Goal: Task Accomplishment & Management: Manage account settings

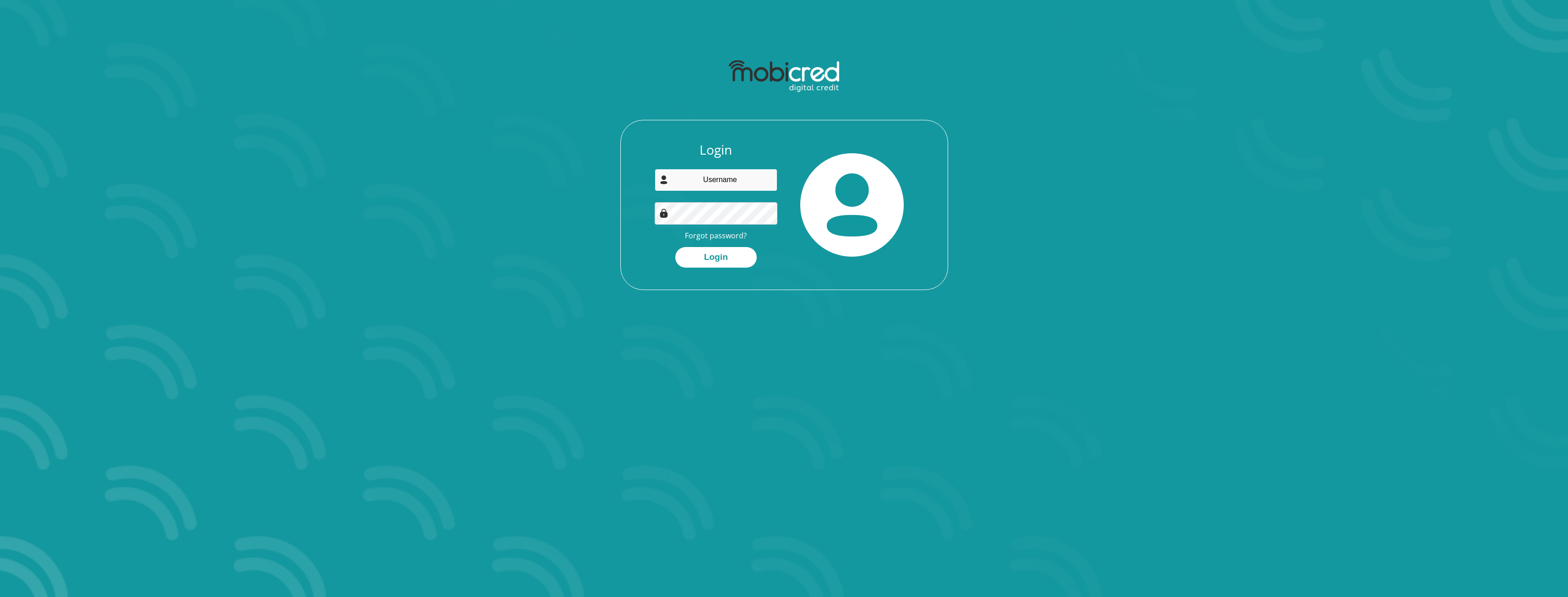
click at [762, 185] on input "email" at bounding box center [716, 180] width 123 height 23
click at [732, 188] on input "email" at bounding box center [716, 180] width 123 height 23
type input "[EMAIL_ADDRESS][DOMAIN_NAME]"
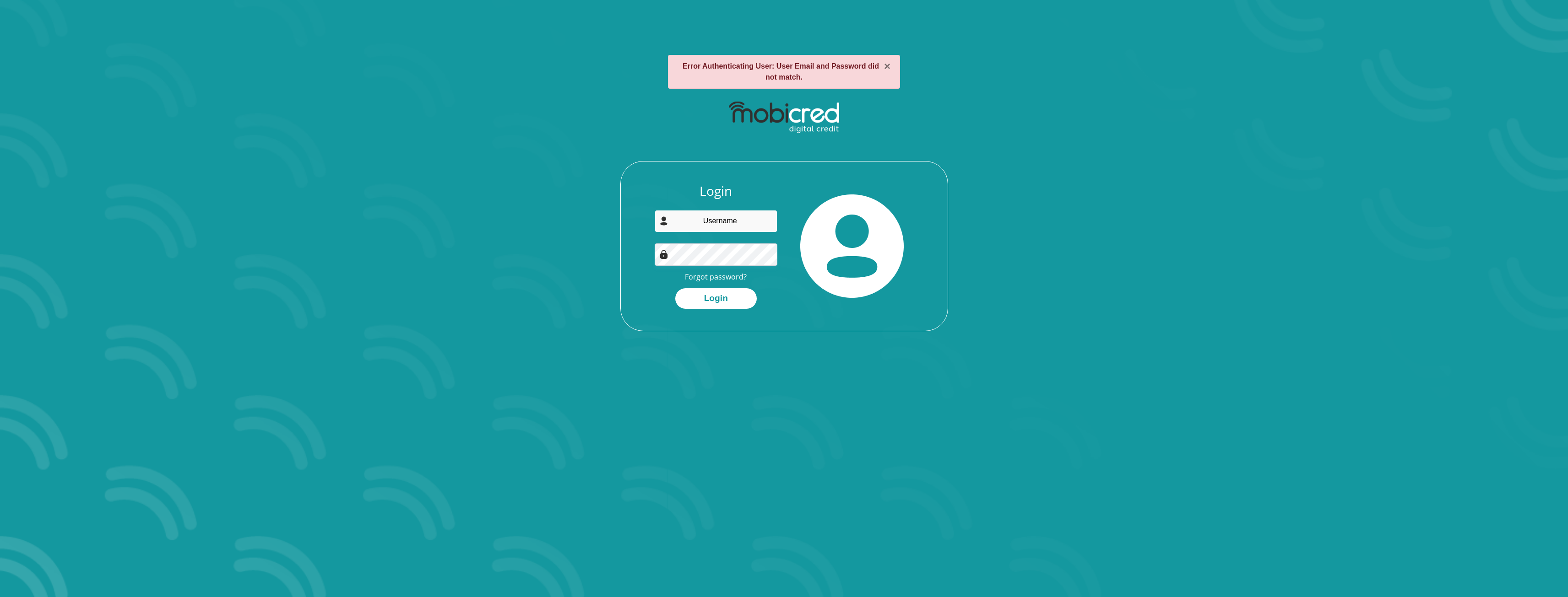
click at [721, 223] on input "email" at bounding box center [716, 221] width 123 height 23
type input "cnightingale@gmail.com"
click at [928, 355] on section "× Error Authenticating User: User Email and Password did not match. Login cnigh…" at bounding box center [784, 298] width 1568 height 597
click at [715, 277] on link "Forgot password?" at bounding box center [715, 277] width 62 height 10
click at [720, 276] on link "Forgot password?" at bounding box center [715, 277] width 62 height 10
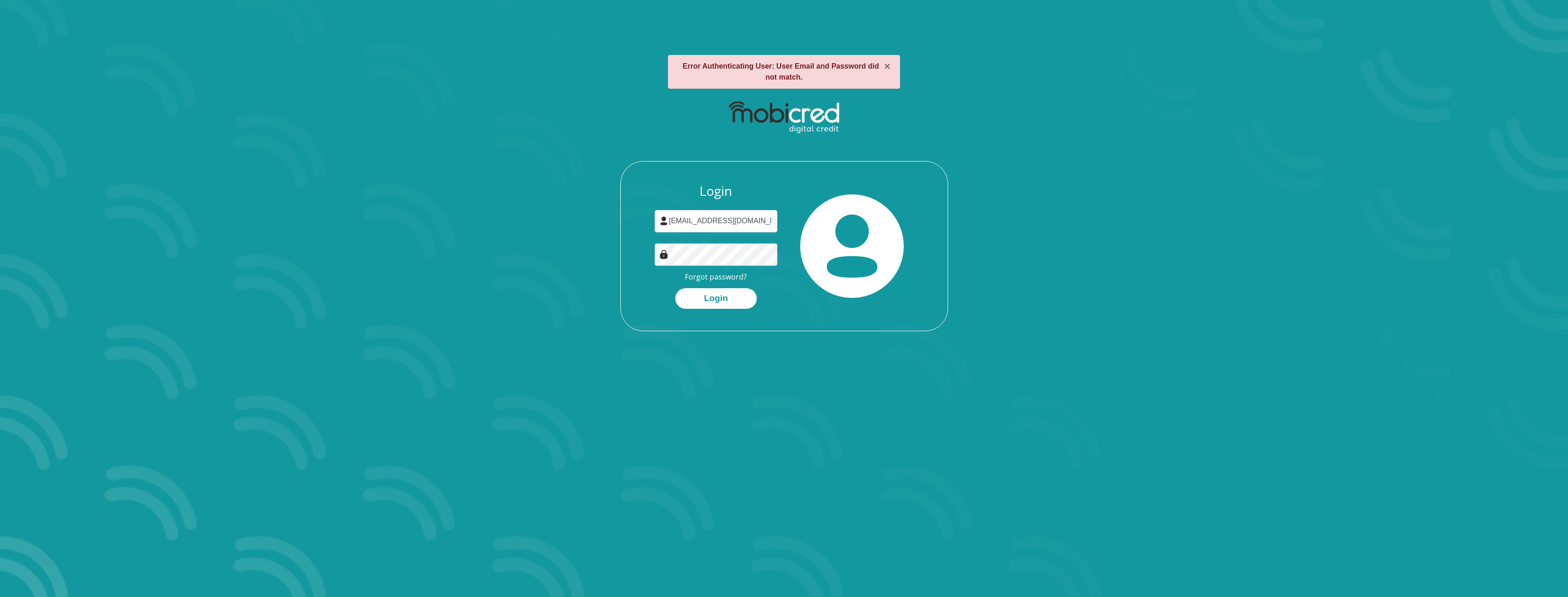
drag, startPoint x: 713, startPoint y: 375, endPoint x: 726, endPoint y: 290, distance: 86.0
click at [713, 375] on section "× Error Authenticating User: User Email and Password did not match. Login cnigh…" at bounding box center [784, 298] width 1568 height 597
click at [716, 296] on button "Login" at bounding box center [716, 299] width 81 height 21
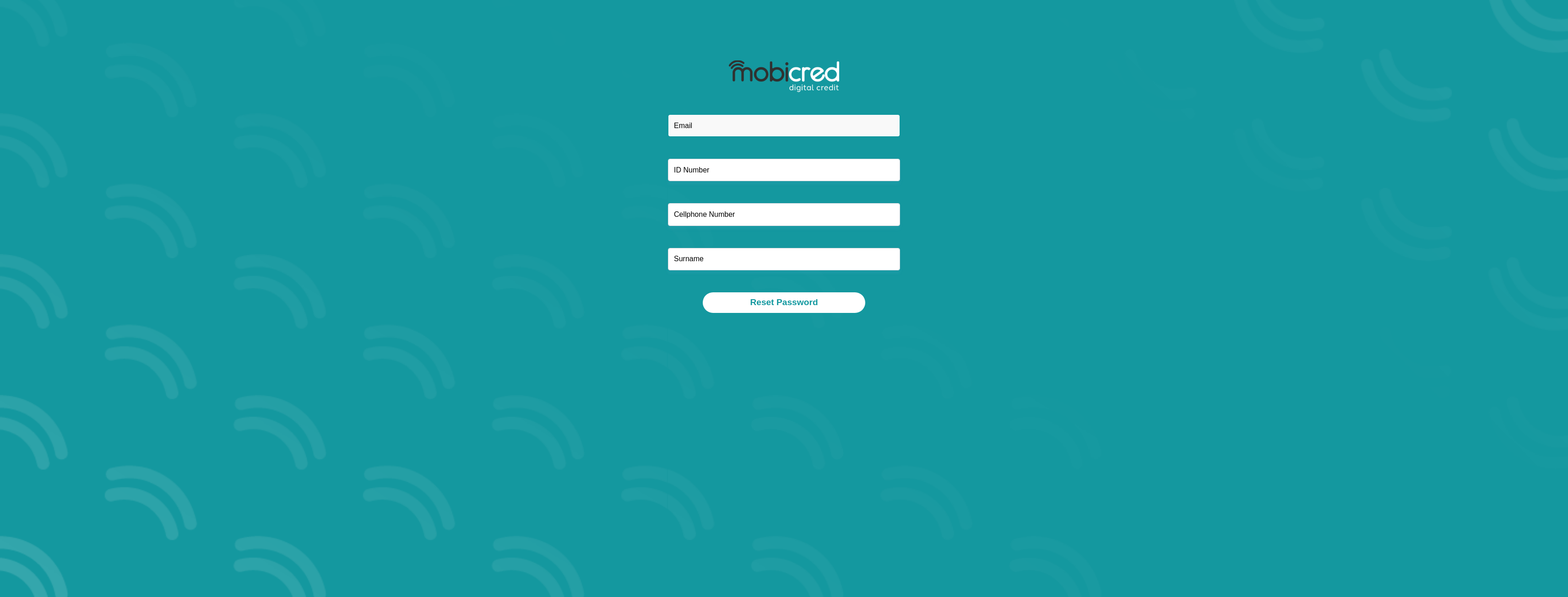
click at [724, 130] on input "email" at bounding box center [784, 125] width 232 height 23
type input "cnightingale@gmail.com"
type input "8003295021089"
type input "0825714845"
type input "Nightingale"
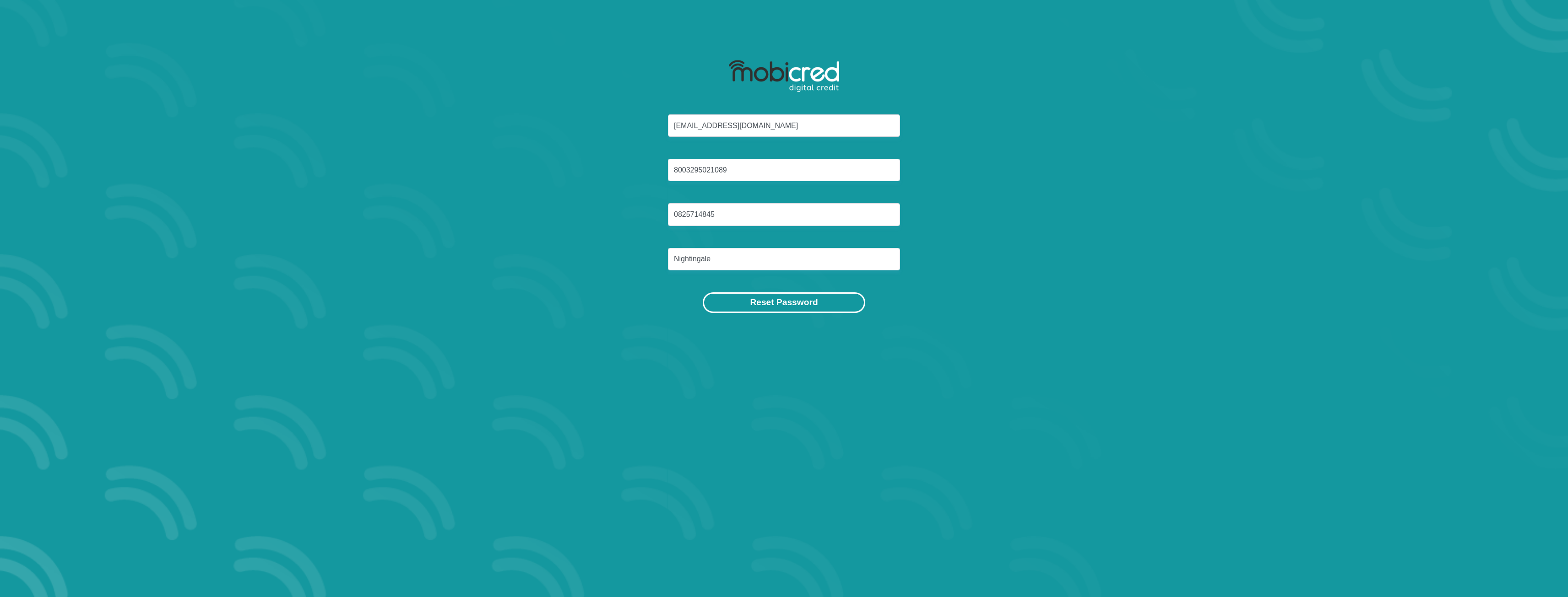
drag, startPoint x: 914, startPoint y: 309, endPoint x: 862, endPoint y: 306, distance: 52.1
click at [905, 307] on div "Reset Password" at bounding box center [784, 303] width 478 height 21
click at [795, 306] on button "Reset Password" at bounding box center [783, 303] width 162 height 21
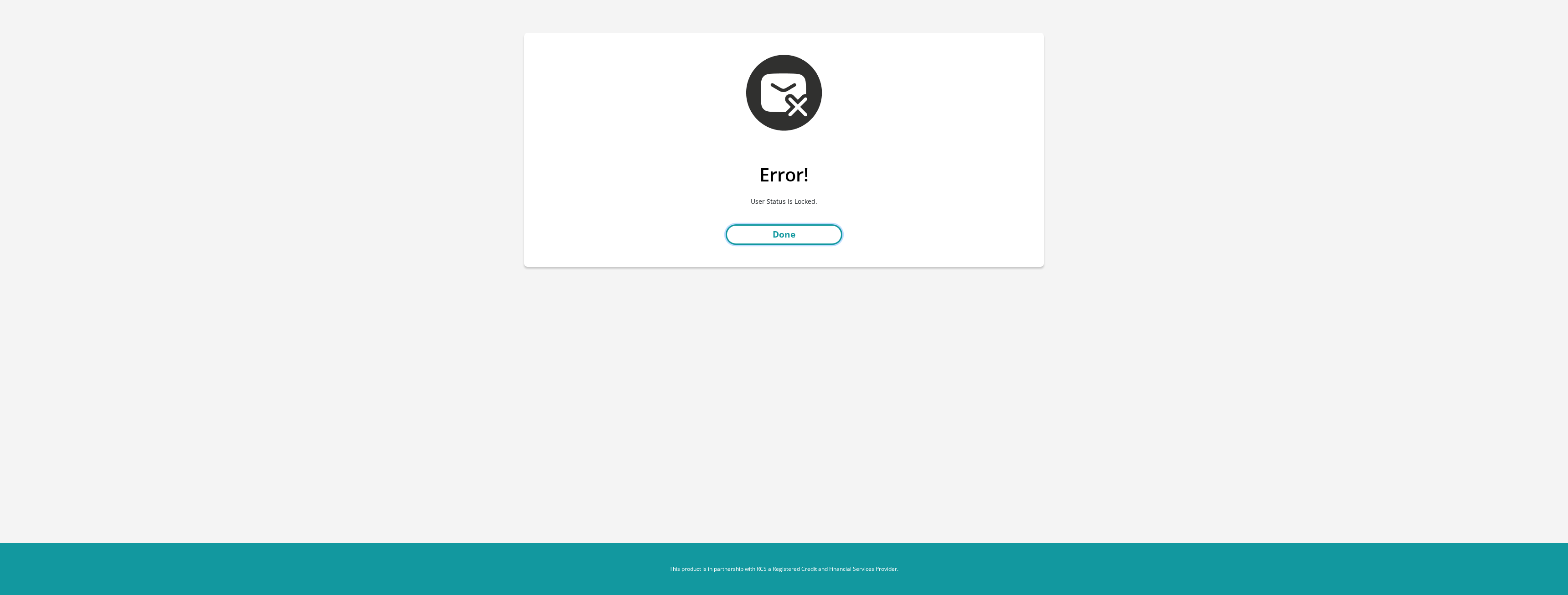
click at [789, 236] on link "Done" at bounding box center [784, 234] width 117 height 21
click at [773, 229] on link "Done" at bounding box center [784, 234] width 117 height 21
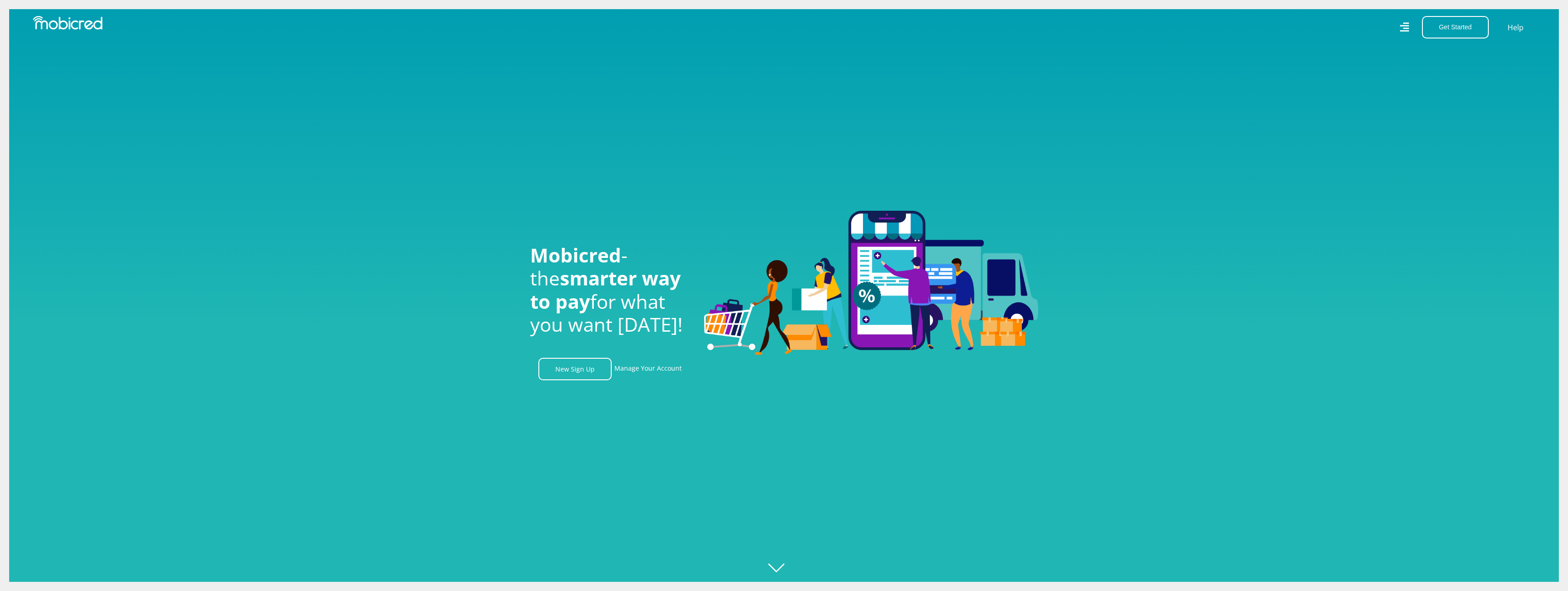
drag, startPoint x: 613, startPoint y: 137, endPoint x: 286, endPoint y: 111, distance: 328.0
click at [561, 134] on div at bounding box center [793, 296] width 1568 height 591
click at [1141, 95] on icon "Created with [PERSON_NAME] 2.3.0" at bounding box center [793, 296] width 1568 height 591
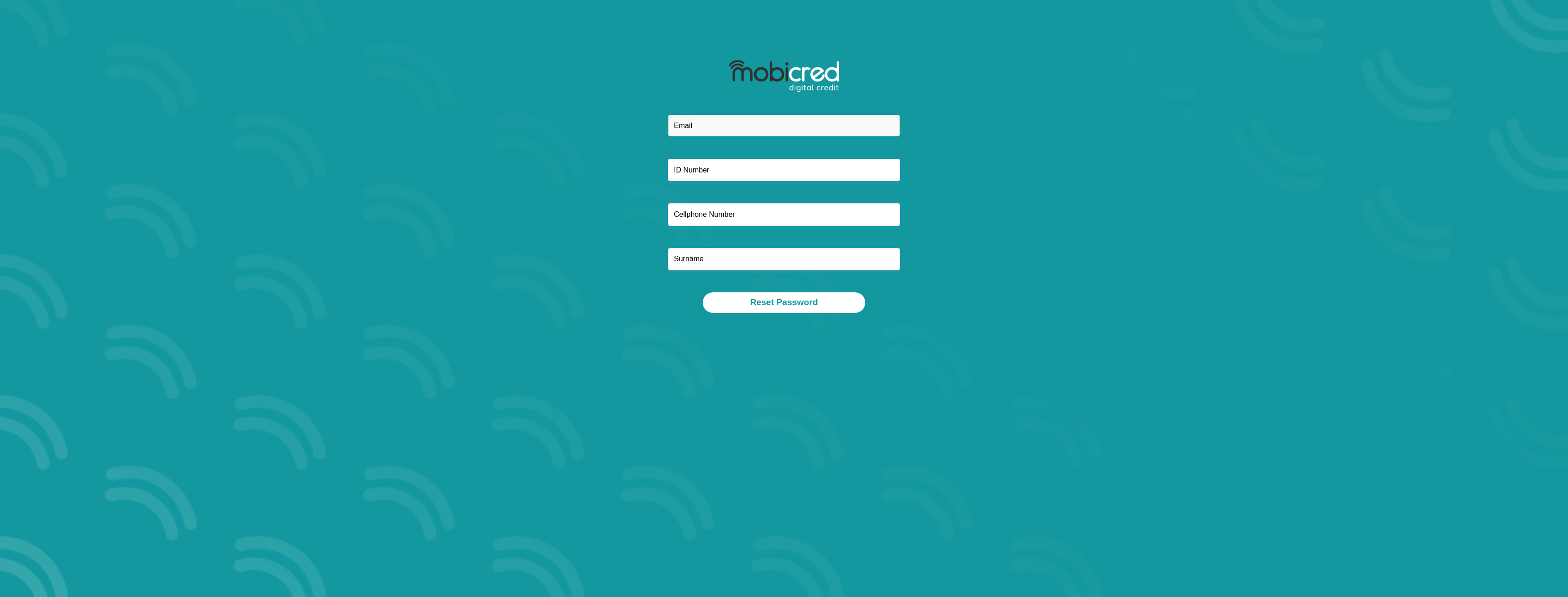
click at [715, 124] on input "email" at bounding box center [784, 125] width 232 height 23
drag, startPoint x: 533, startPoint y: 174, endPoint x: 709, endPoint y: 126, distance: 182.4
click at [587, 147] on div "Reset Password" at bounding box center [784, 184] width 522 height 302
click at [728, 132] on input "email" at bounding box center [784, 125] width 232 height 23
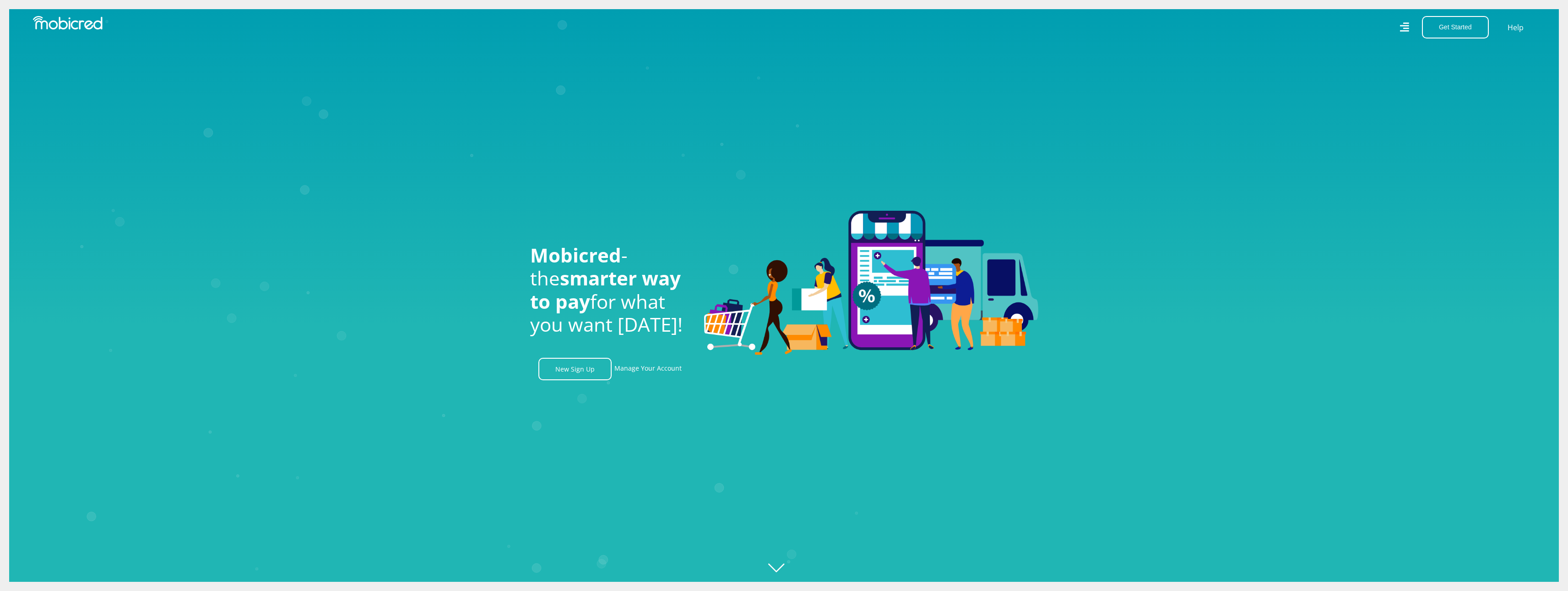
scroll to position [0, 1696]
click at [636, 370] on link "Manage Your Account" at bounding box center [648, 369] width 67 height 23
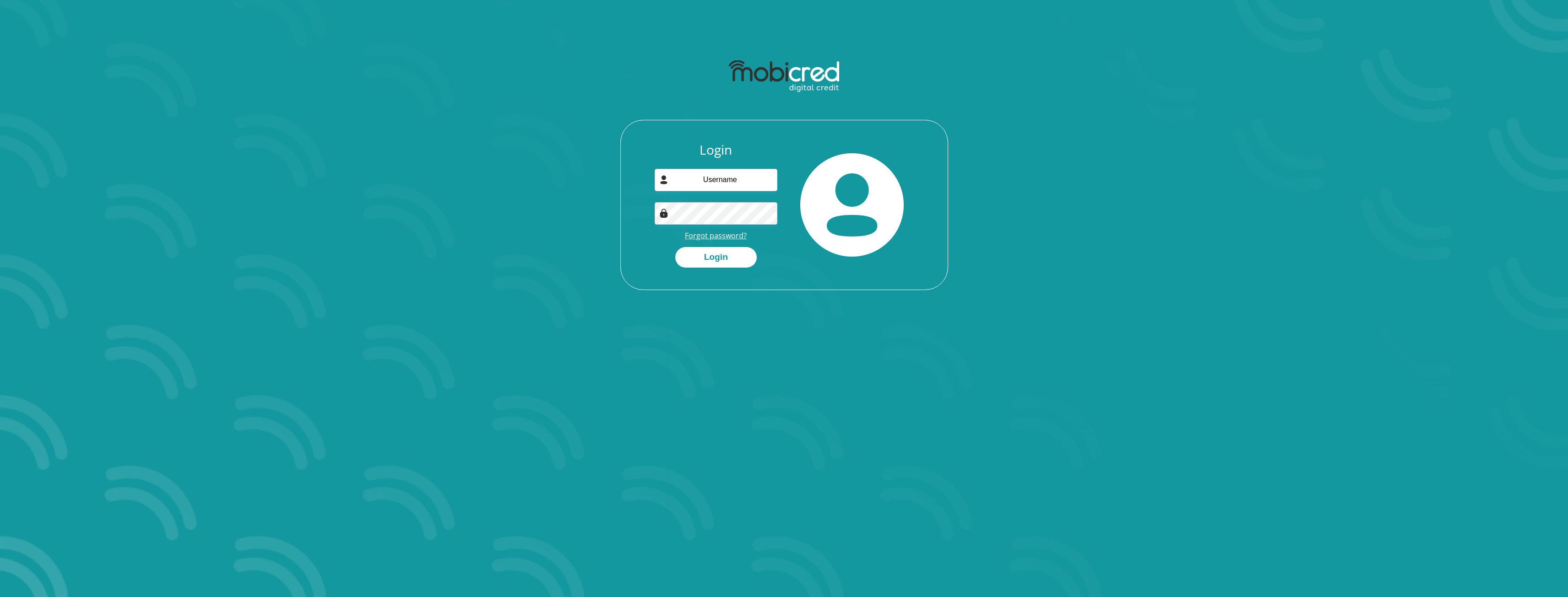
click at [716, 236] on link "Forgot password?" at bounding box center [715, 235] width 62 height 10
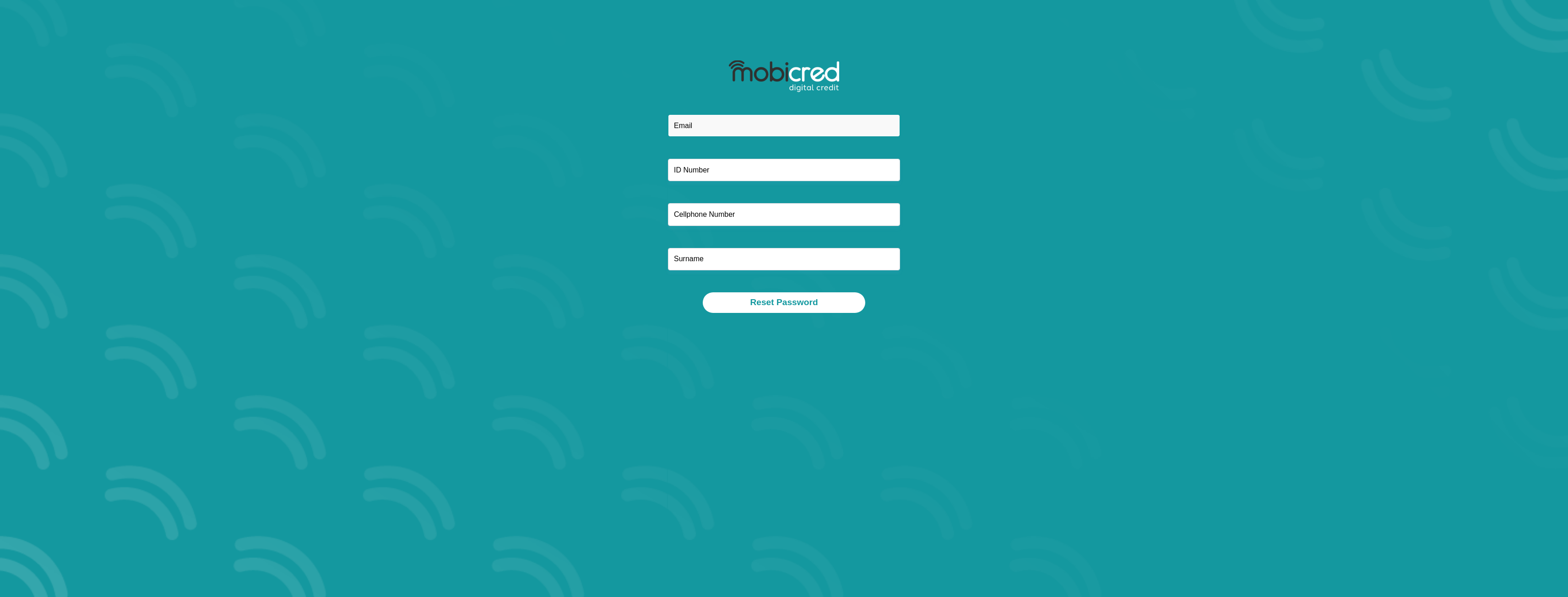
drag, startPoint x: 715, startPoint y: 124, endPoint x: 720, endPoint y: 131, distance: 8.6
click at [716, 128] on input "email" at bounding box center [784, 125] width 232 height 23
type input "cnightingale@gmail.com"
type input "8003295021089"
type input "0825714845"
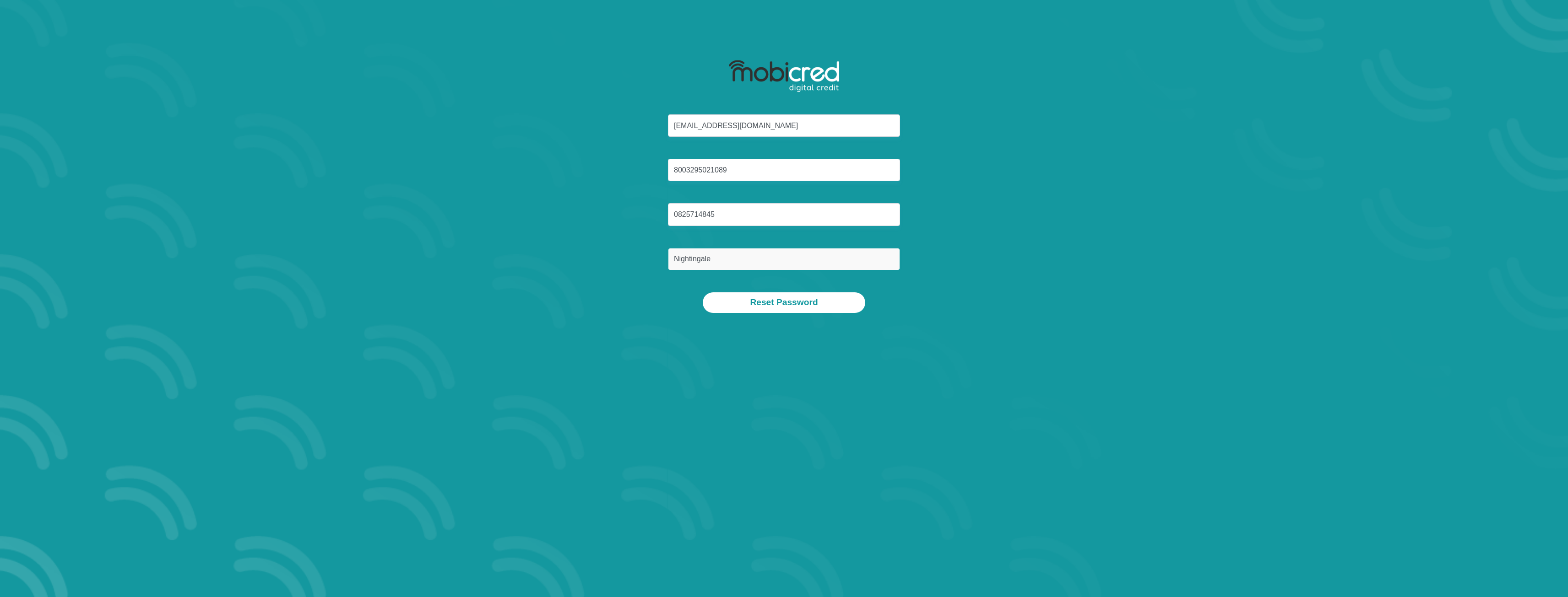
type input "Nightingale"
click at [1215, 216] on section "cnightingale@gmail.com 8003295021089 0825714845 Nightingale Reset Password" at bounding box center [784, 298] width 1568 height 597
click at [790, 305] on button "Reset Password" at bounding box center [783, 303] width 162 height 21
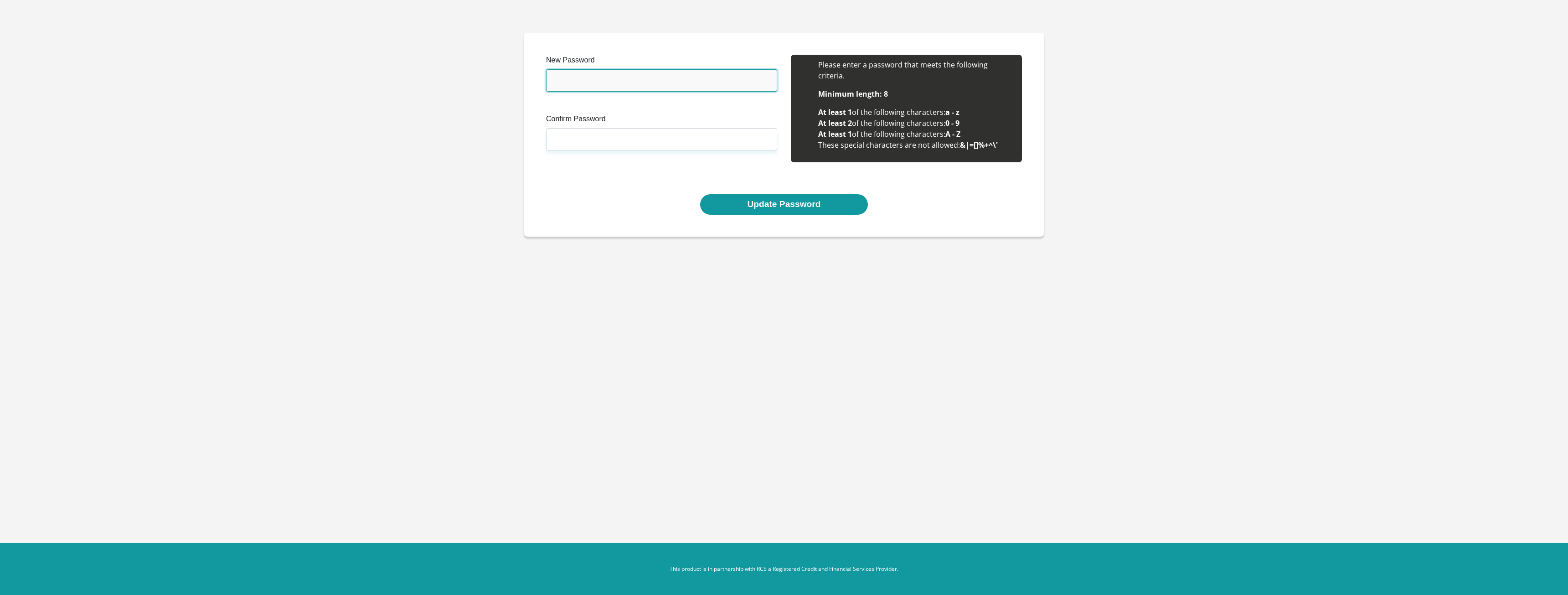
click at [606, 79] on input "New Password" at bounding box center [662, 80] width 231 height 23
type input "Voavkito98!!!"
type input "V"
click at [604, 79] on input "Voavkito98!!!" at bounding box center [662, 80] width 231 height 23
type input "Voavkito1998"
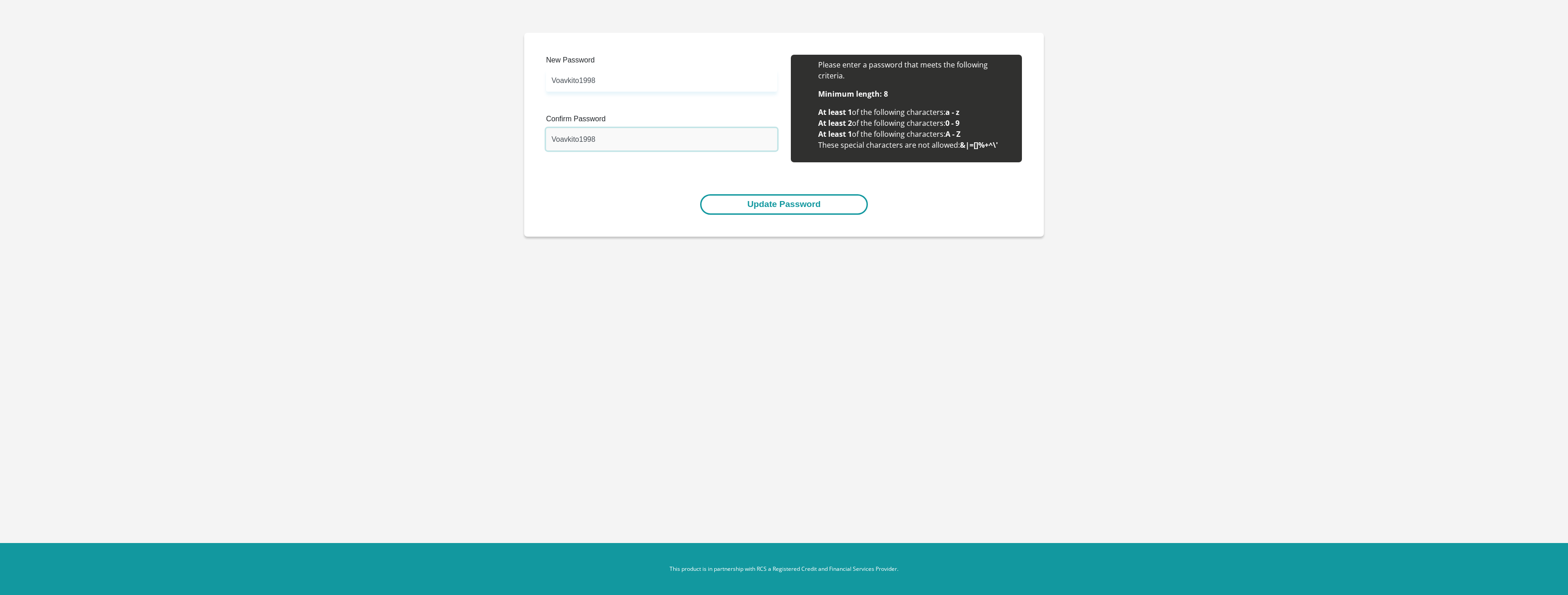
type input "Voavkito1998"
click at [768, 206] on button "Update Password" at bounding box center [783, 205] width 167 height 21
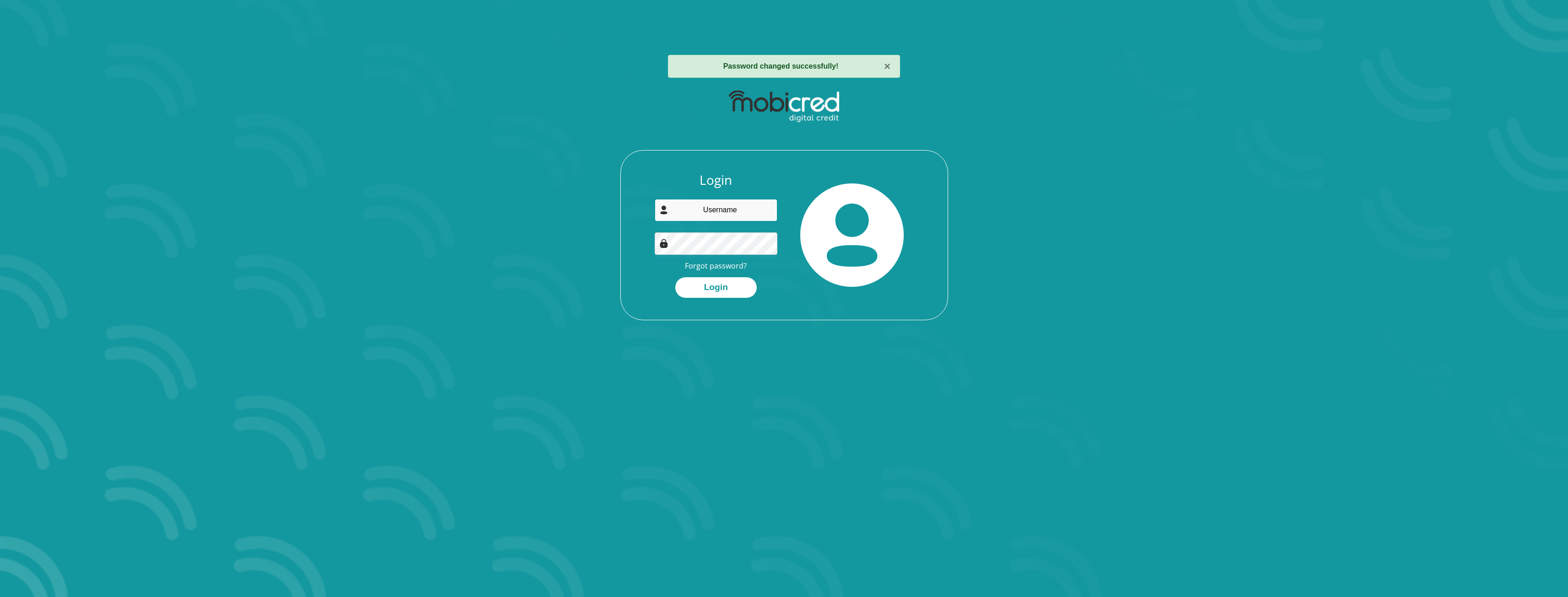
click at [726, 214] on input "email" at bounding box center [716, 210] width 123 height 23
type input "[EMAIL_ADDRESS][DOMAIN_NAME]"
click at [713, 290] on button "Login" at bounding box center [716, 288] width 81 height 21
